Goal: Navigation & Orientation: Find specific page/section

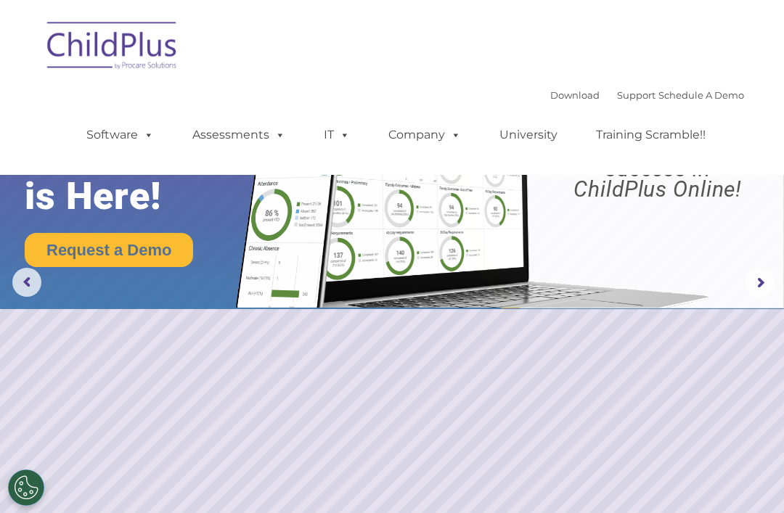
select select "MEDIUM"
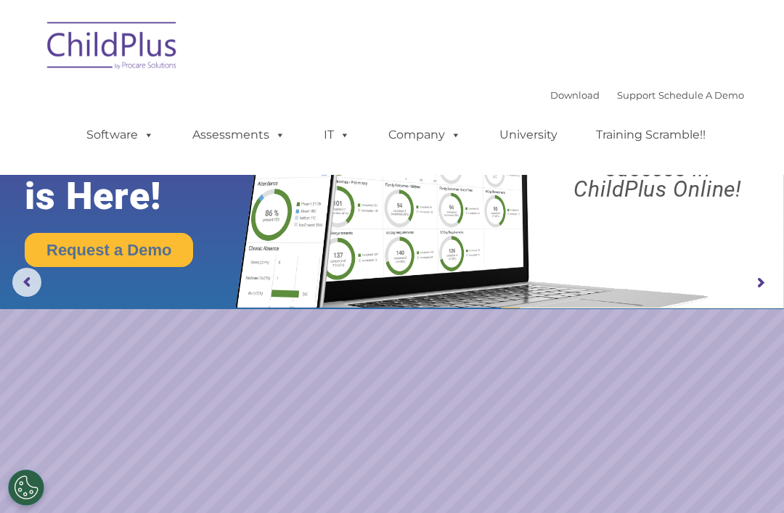
click at [121, 139] on link "Software" at bounding box center [120, 135] width 97 height 29
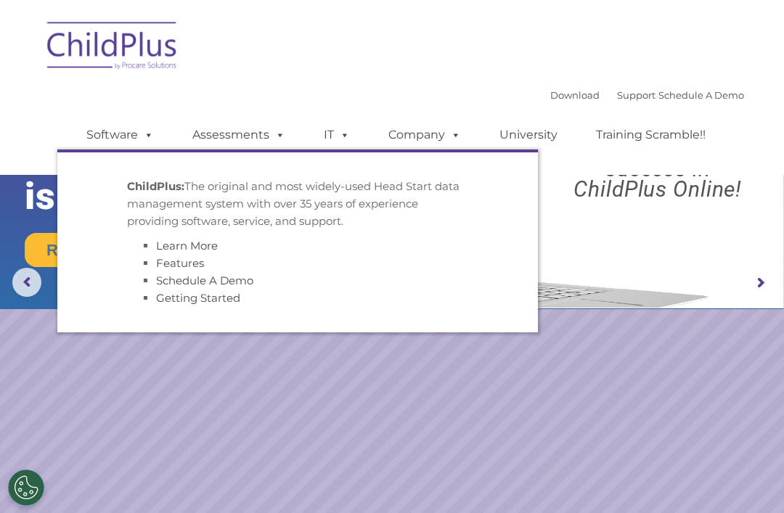
click at [235, 133] on link "Assessments" at bounding box center [239, 135] width 122 height 29
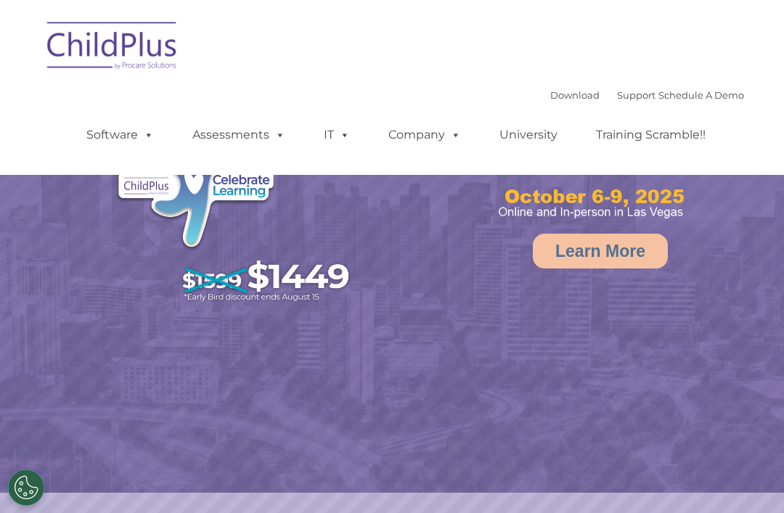
select select "MEDIUM"
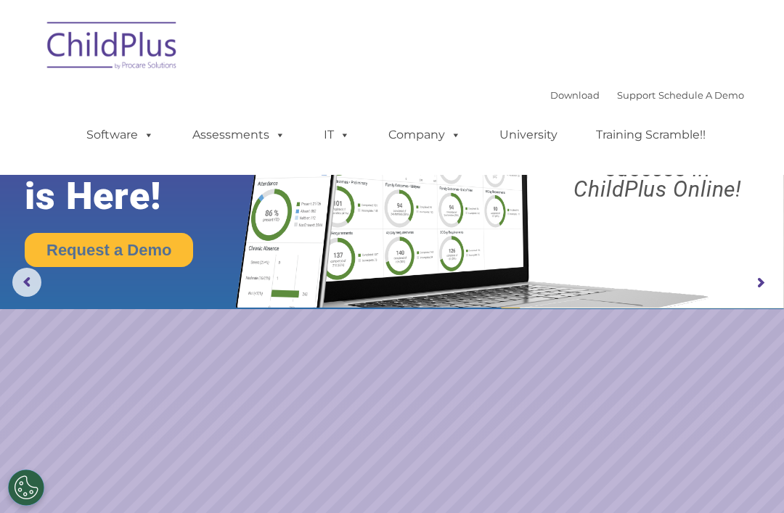
select select "MEDIUM"
